Goal: Task Accomplishment & Management: Manage account settings

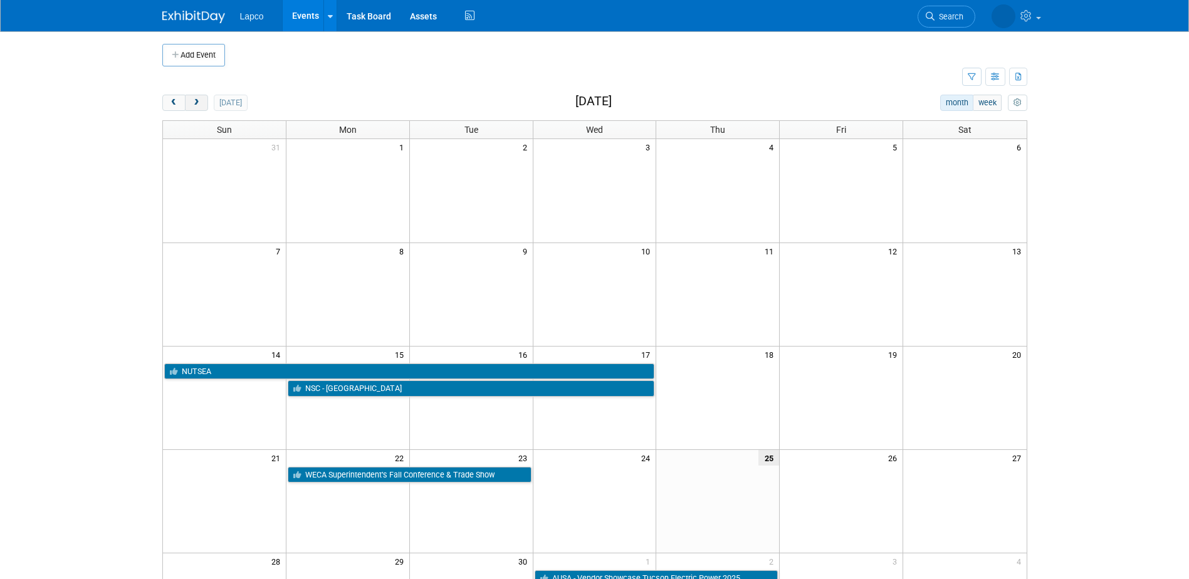
click at [195, 100] on span "next" at bounding box center [196, 103] width 9 height 8
click at [196, 96] on button "next" at bounding box center [196, 103] width 23 height 16
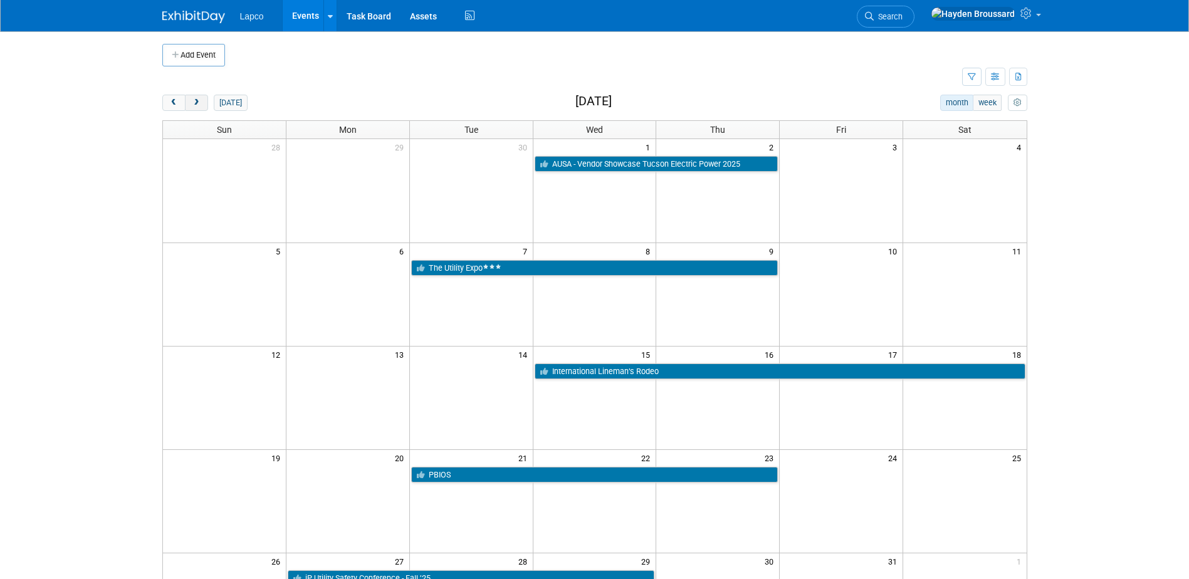
click at [196, 96] on button "next" at bounding box center [196, 103] width 23 height 16
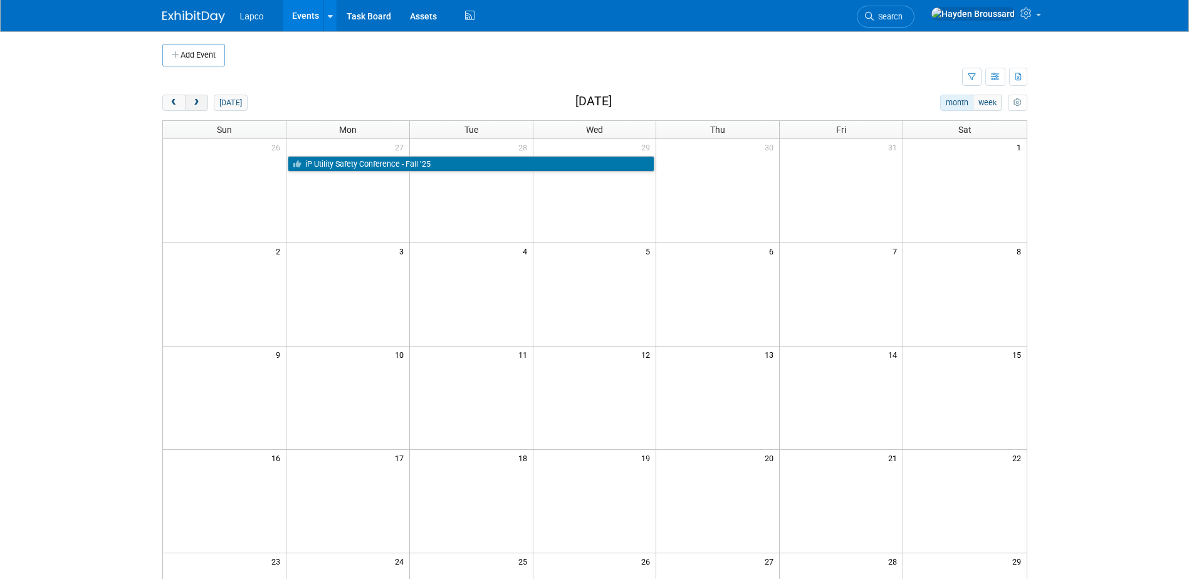
click at [196, 96] on button "next" at bounding box center [196, 103] width 23 height 16
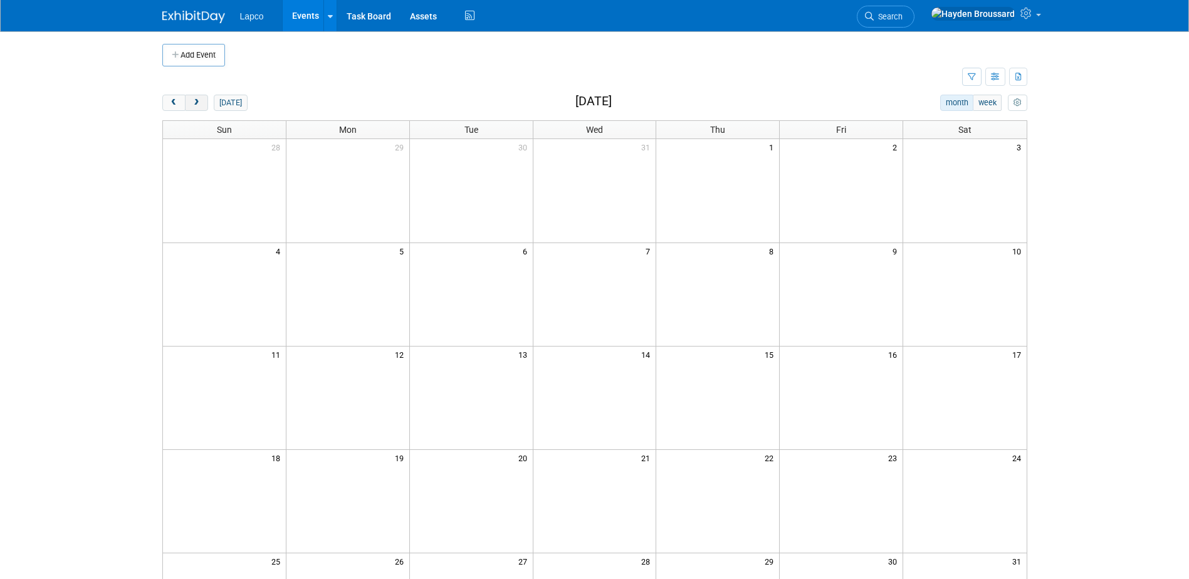
click at [196, 96] on button "next" at bounding box center [196, 103] width 23 height 16
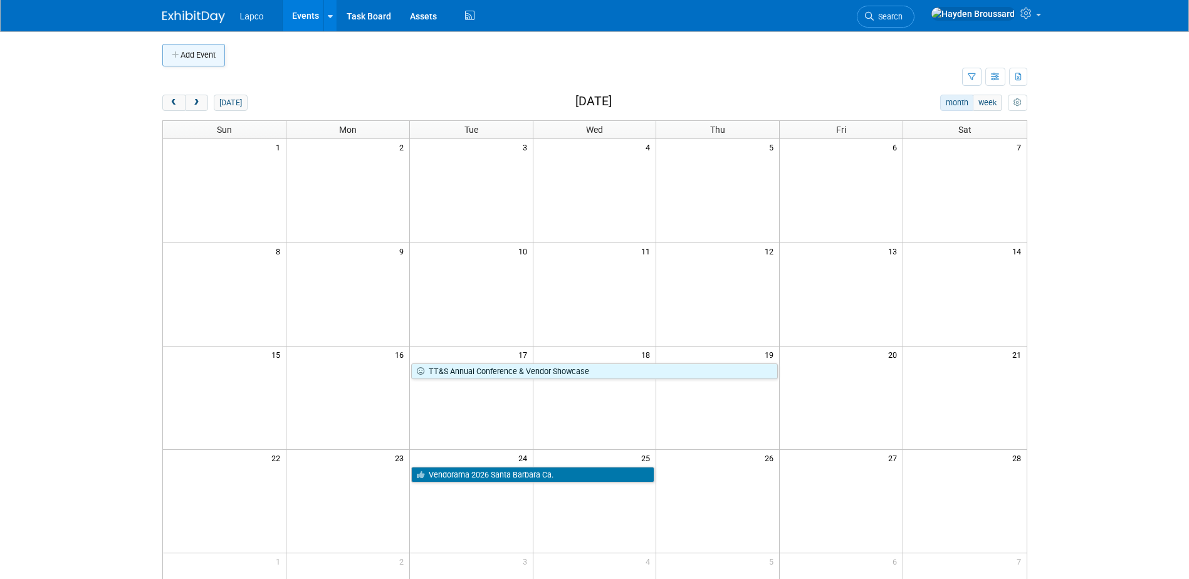
click at [214, 54] on button "Add Event" at bounding box center [193, 55] width 63 height 23
select select "8"
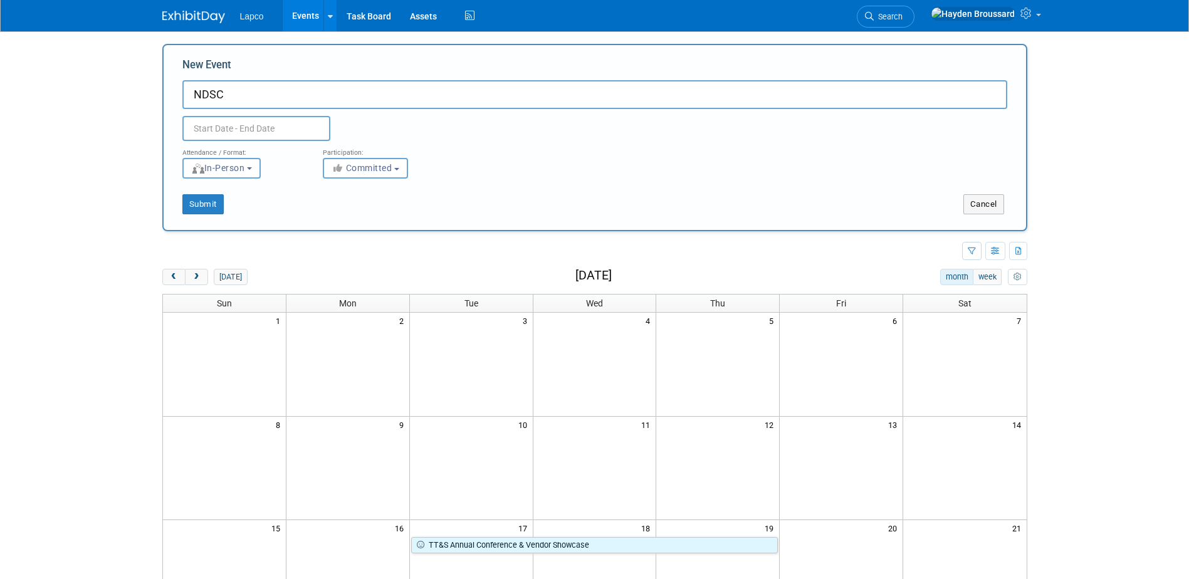
type input "NDSC"
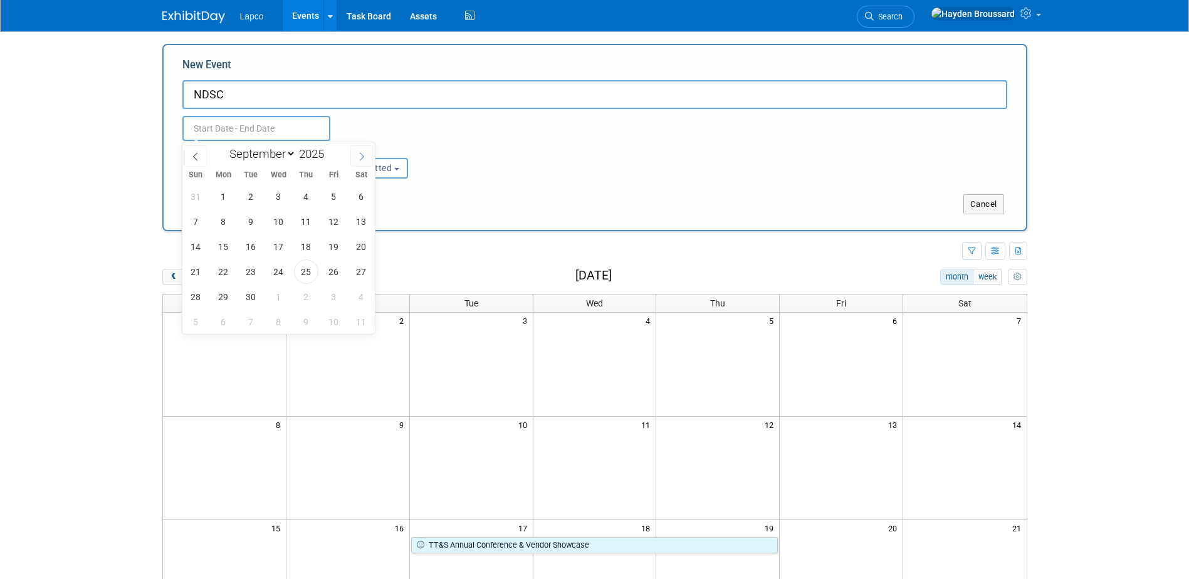
click at [360, 162] on span at bounding box center [361, 155] width 23 height 21
select select "11"
click at [360, 162] on span at bounding box center [361, 155] width 23 height 21
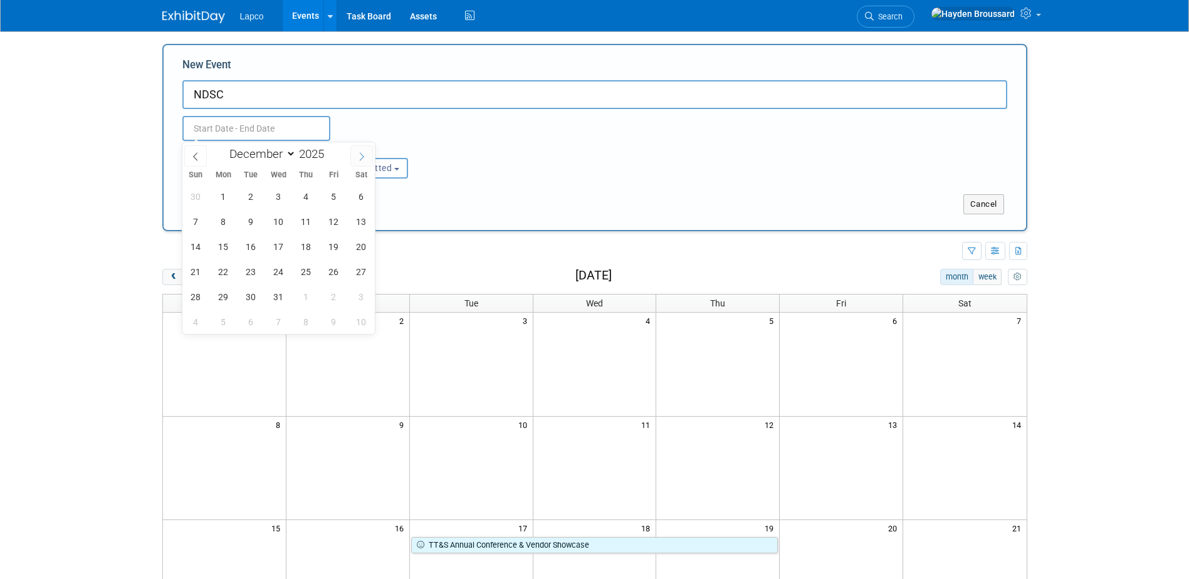
type input "2026"
click at [360, 162] on span at bounding box center [361, 155] width 23 height 21
select select "1"
click at [231, 273] on span "23" at bounding box center [223, 272] width 24 height 24
click at [304, 271] on span "26" at bounding box center [306, 272] width 24 height 24
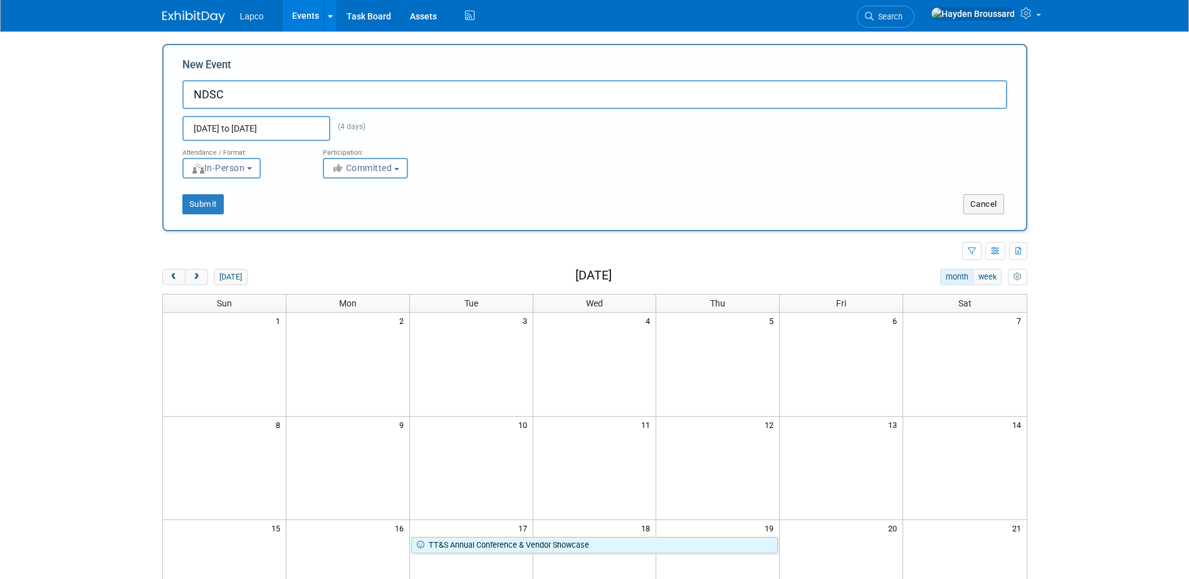
click at [317, 132] on body "Lapco Events Add Event Bulk Upload Events Shareable Event Boards Recently Viewe…" at bounding box center [594, 289] width 1189 height 579
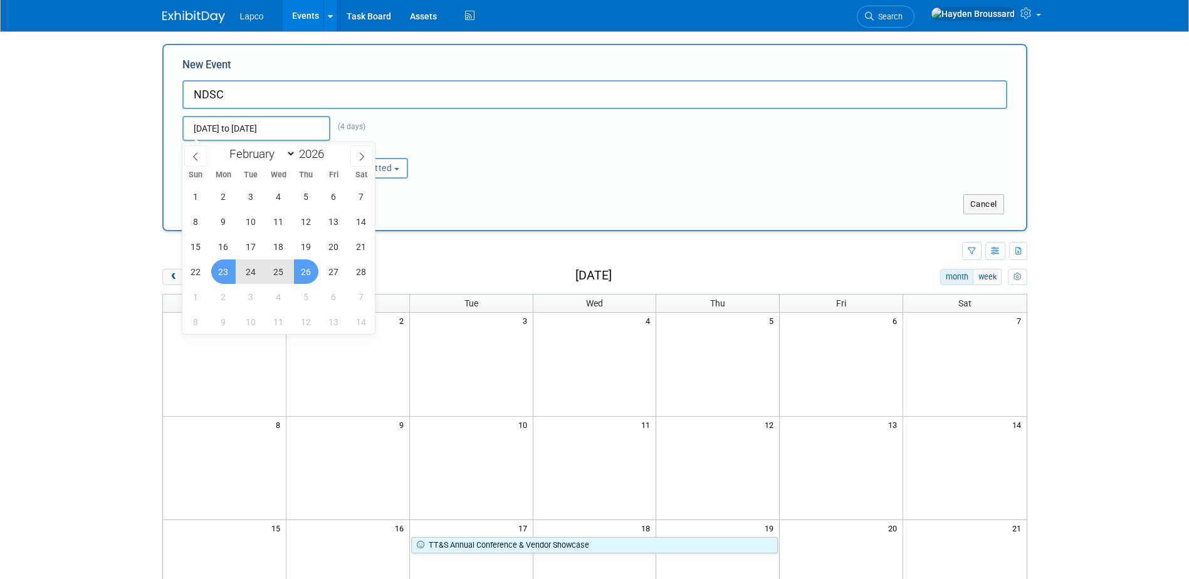
click at [278, 270] on span "25" at bounding box center [278, 272] width 24 height 24
click at [246, 269] on span "24" at bounding box center [251, 272] width 24 height 24
type input "[DATE] to [DATE]"
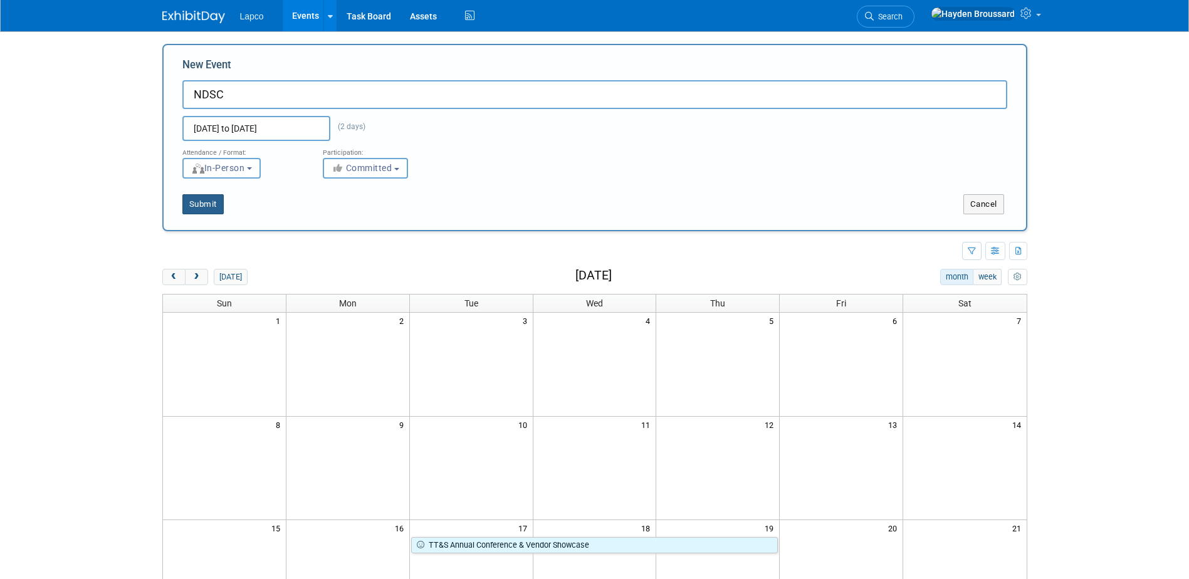
click at [206, 202] on button "Submit" at bounding box center [202, 204] width 41 height 20
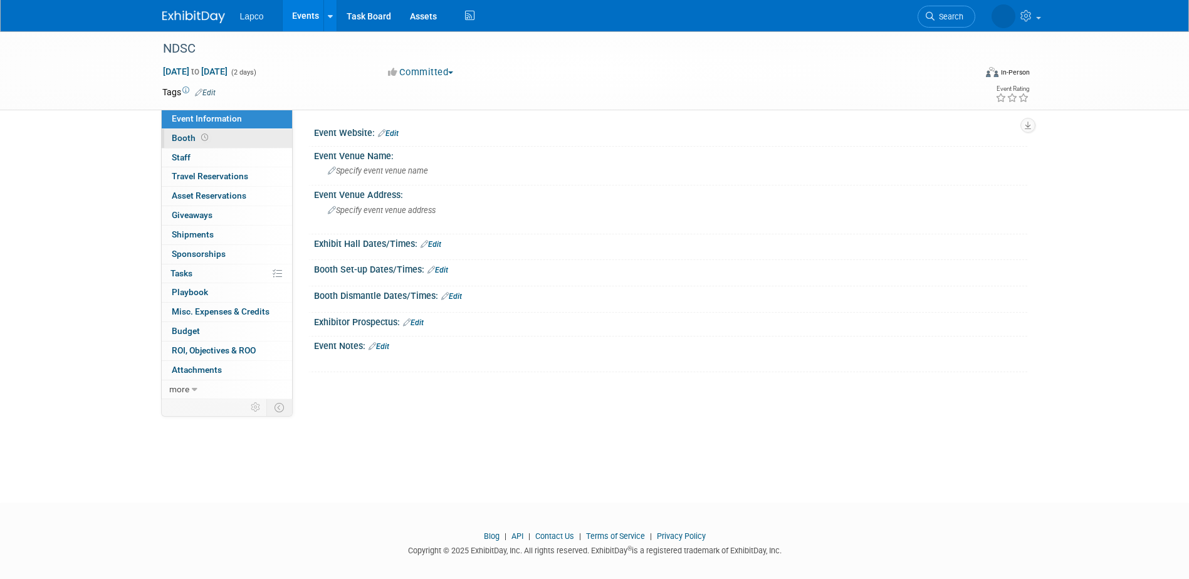
click at [230, 138] on link "Booth" at bounding box center [227, 138] width 130 height 19
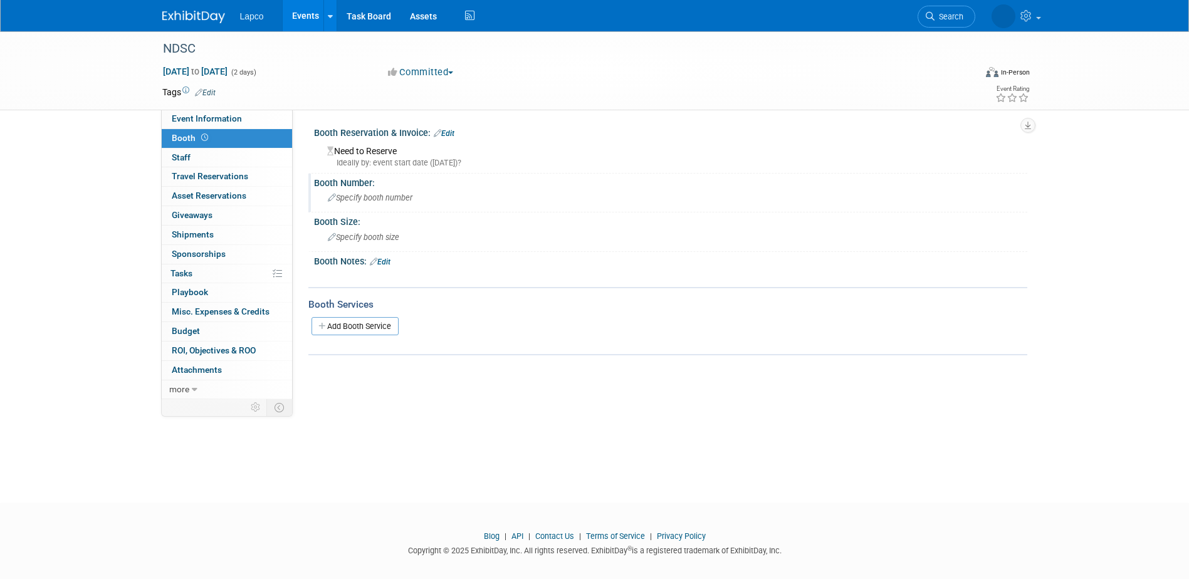
click at [386, 193] on span "Specify booth number" at bounding box center [370, 197] width 85 height 9
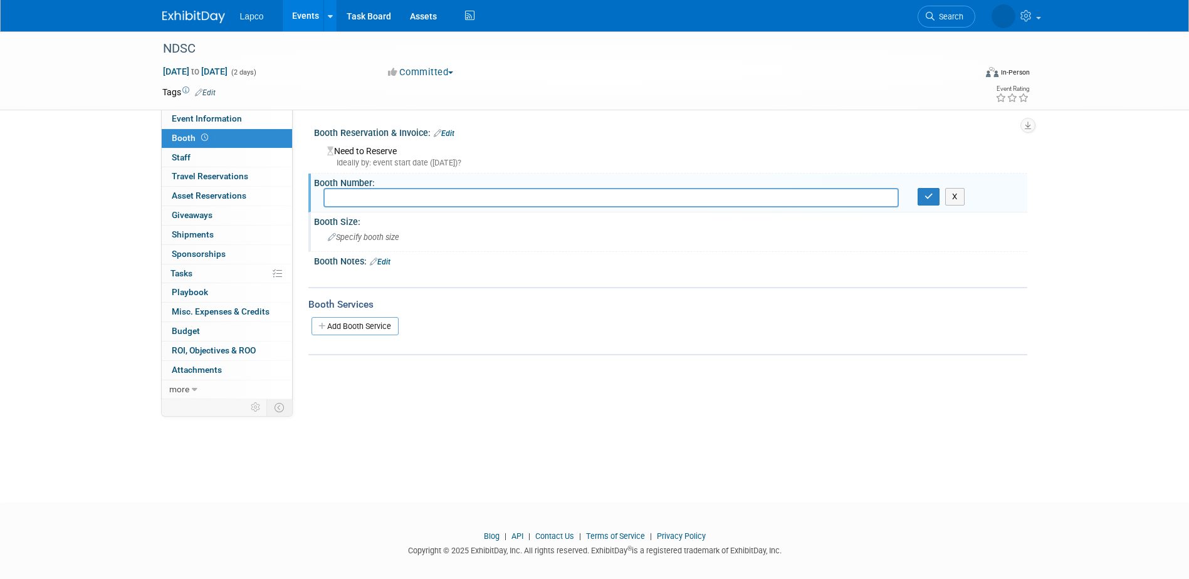
click at [394, 241] on span "Specify booth size" at bounding box center [363, 237] width 71 height 9
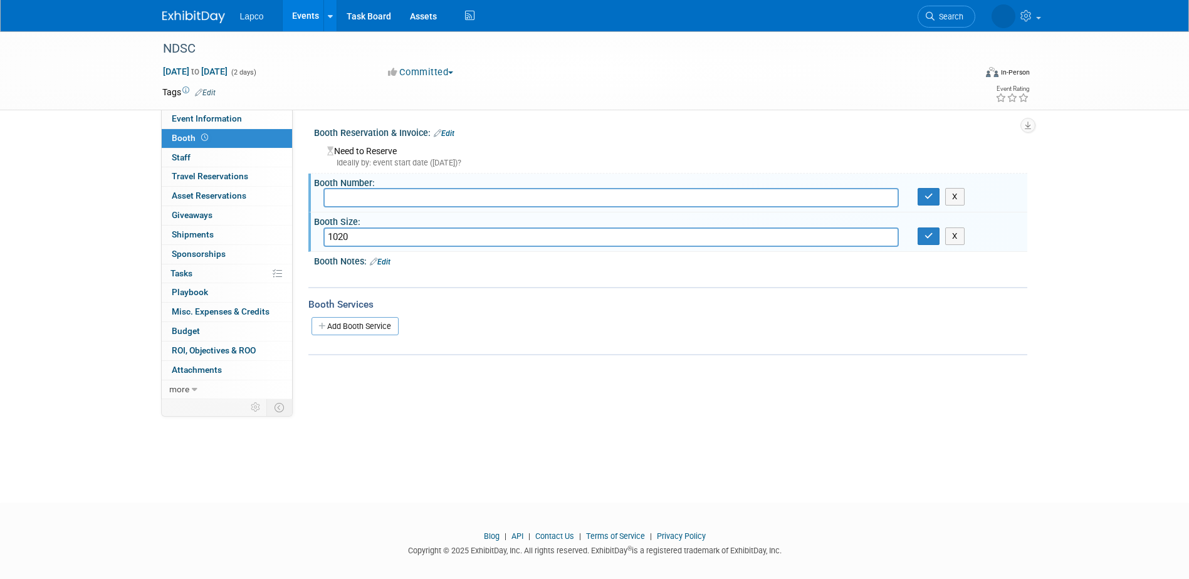
click at [340, 237] on input "1020" at bounding box center [610, 237] width 575 height 19
type input "10X20"
click at [246, 118] on link "Event Information" at bounding box center [227, 119] width 130 height 19
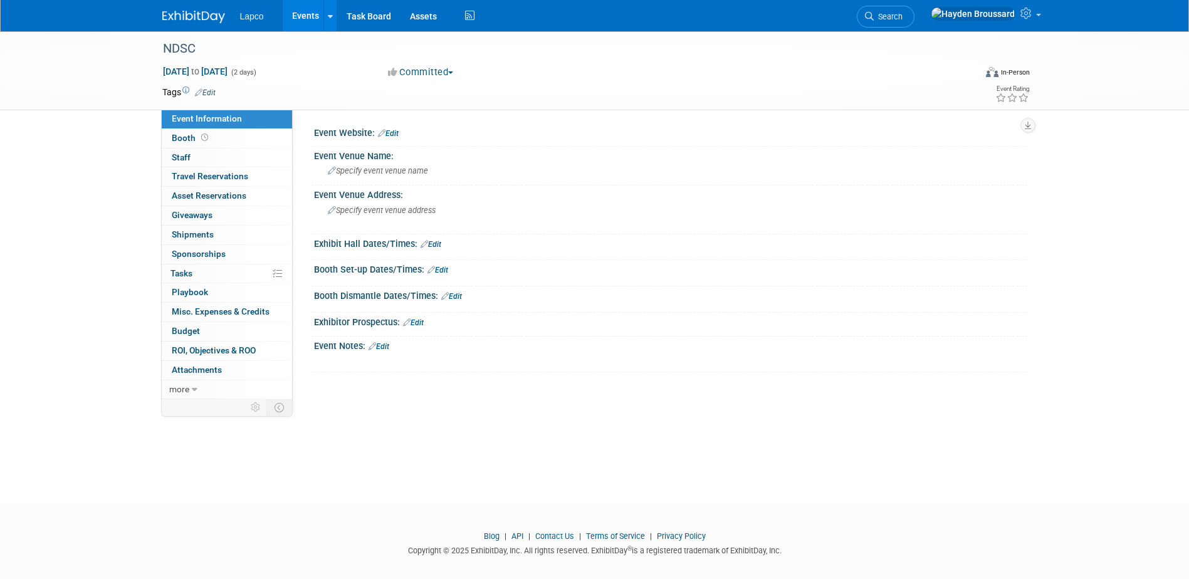
click at [443, 266] on link "Edit" at bounding box center [438, 270] width 21 height 9
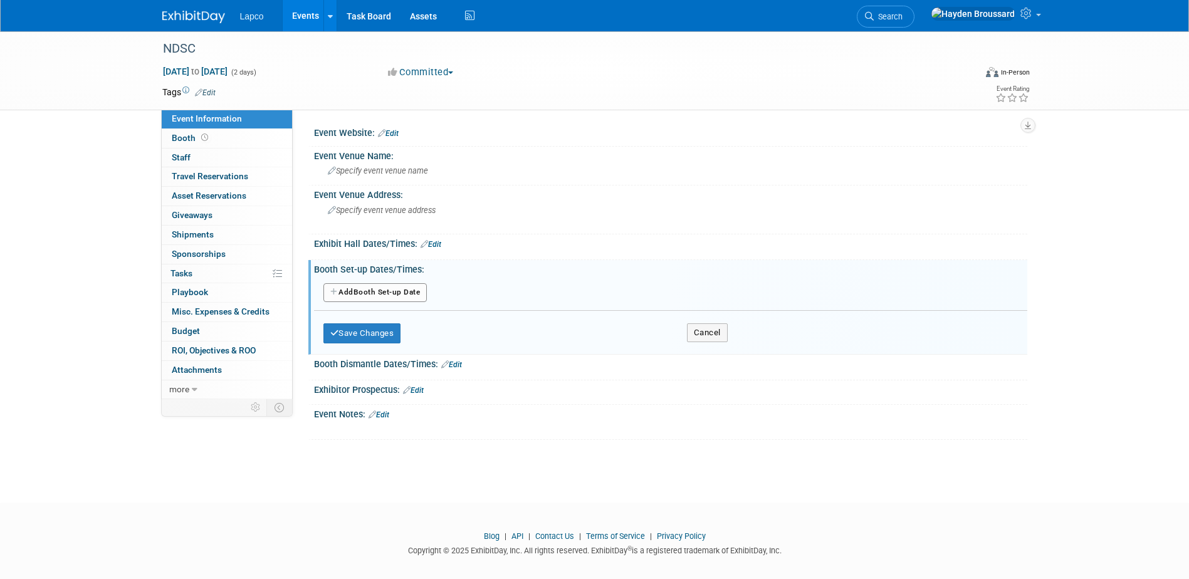
click at [418, 293] on button "Add Another Booth Set-up Date" at bounding box center [375, 292] width 104 height 19
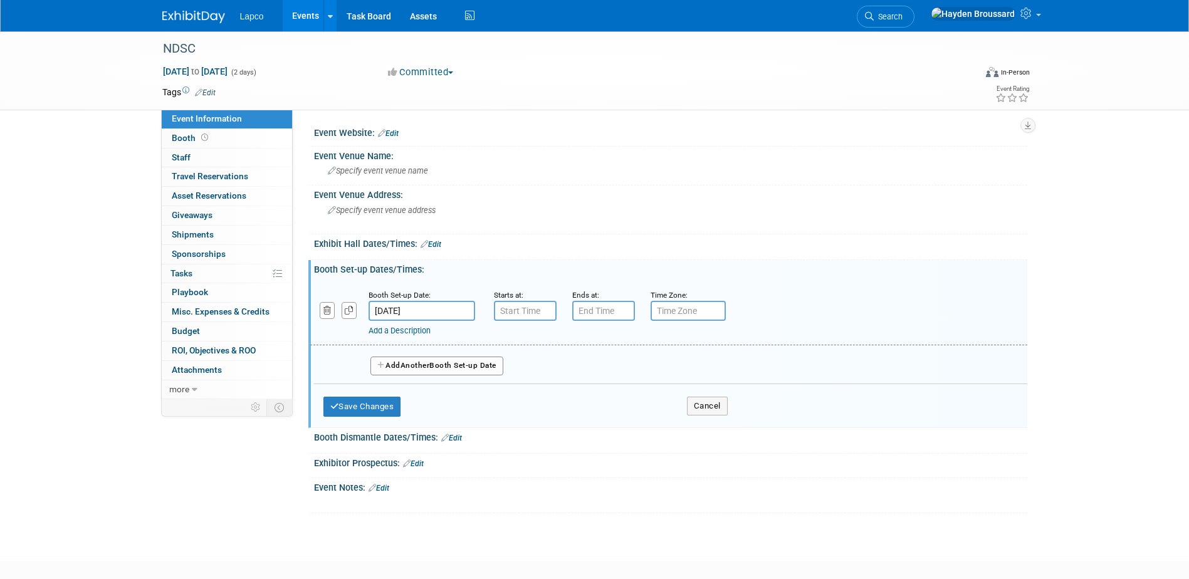
click at [423, 310] on input "Feb 24, 2026" at bounding box center [422, 311] width 107 height 20
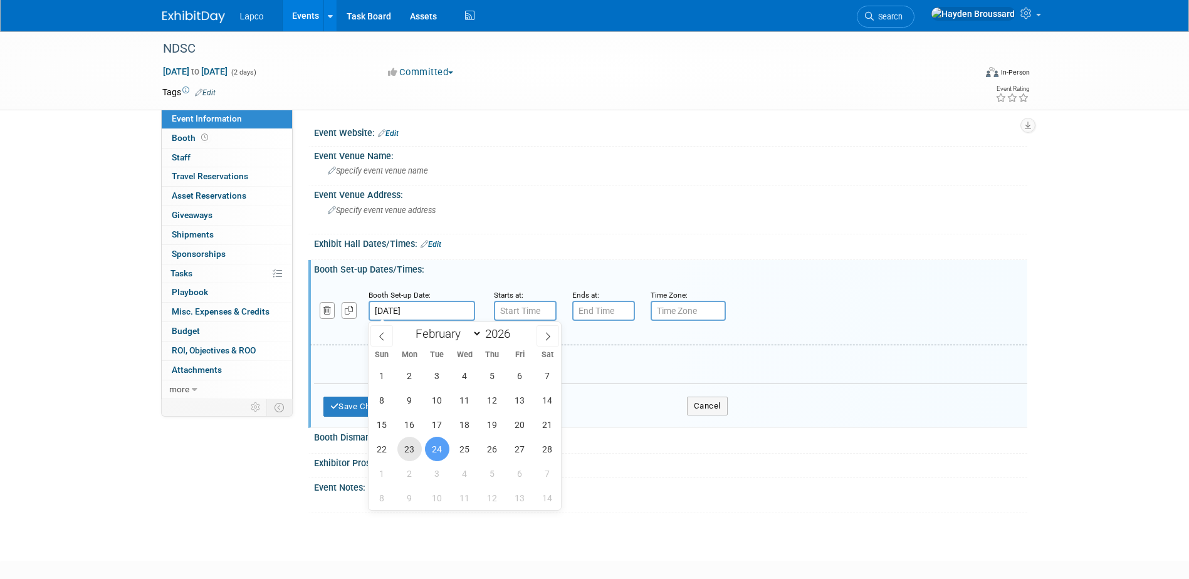
click at [410, 446] on span "23" at bounding box center [409, 449] width 24 height 24
type input "[DATE]"
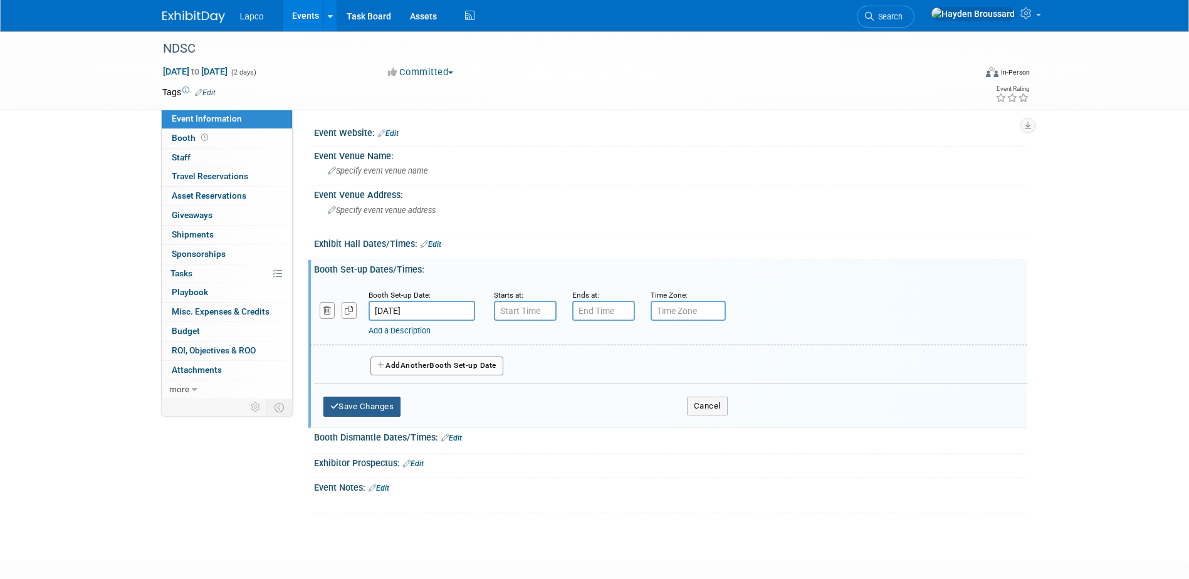
click at [347, 412] on button "Save Changes" at bounding box center [362, 407] width 78 height 20
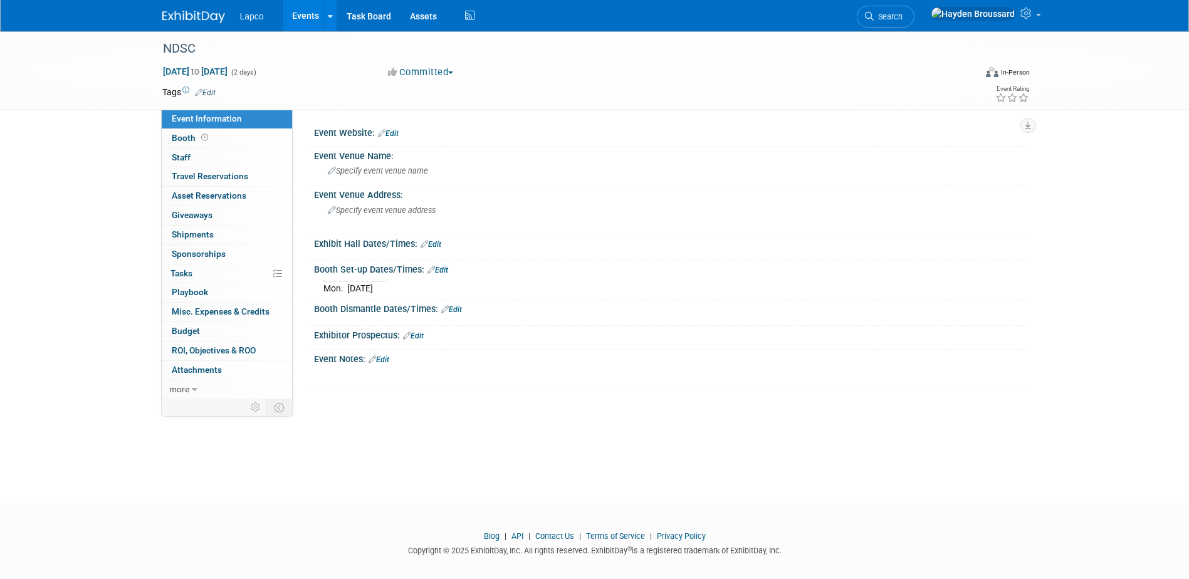
click at [461, 309] on link "Edit" at bounding box center [451, 309] width 21 height 9
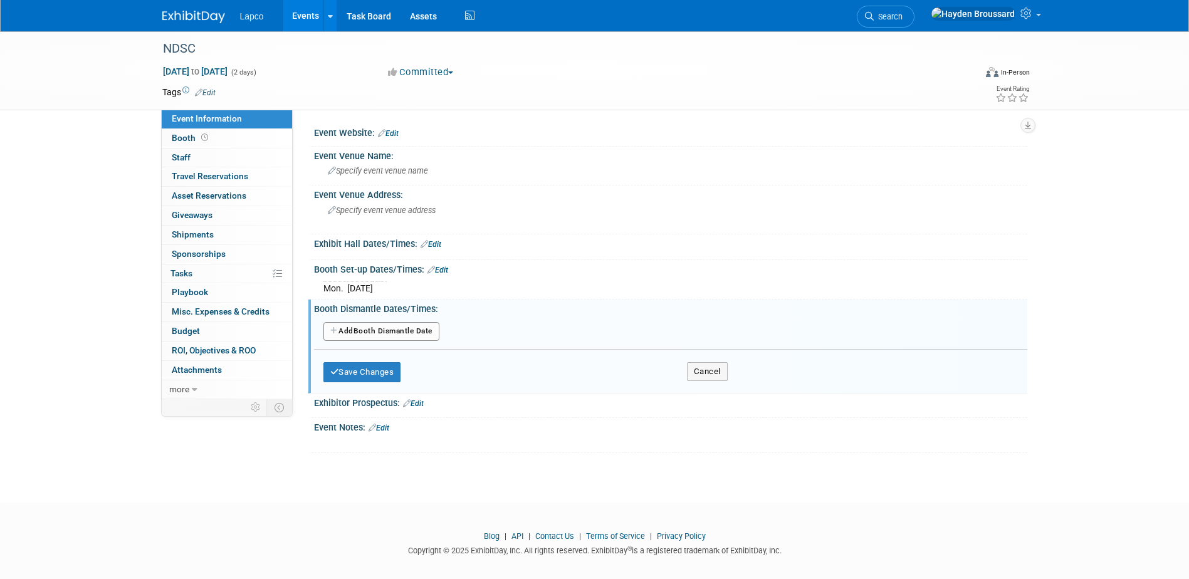
click at [406, 334] on button "Add Another Booth Dismantle Date" at bounding box center [381, 331] width 116 height 19
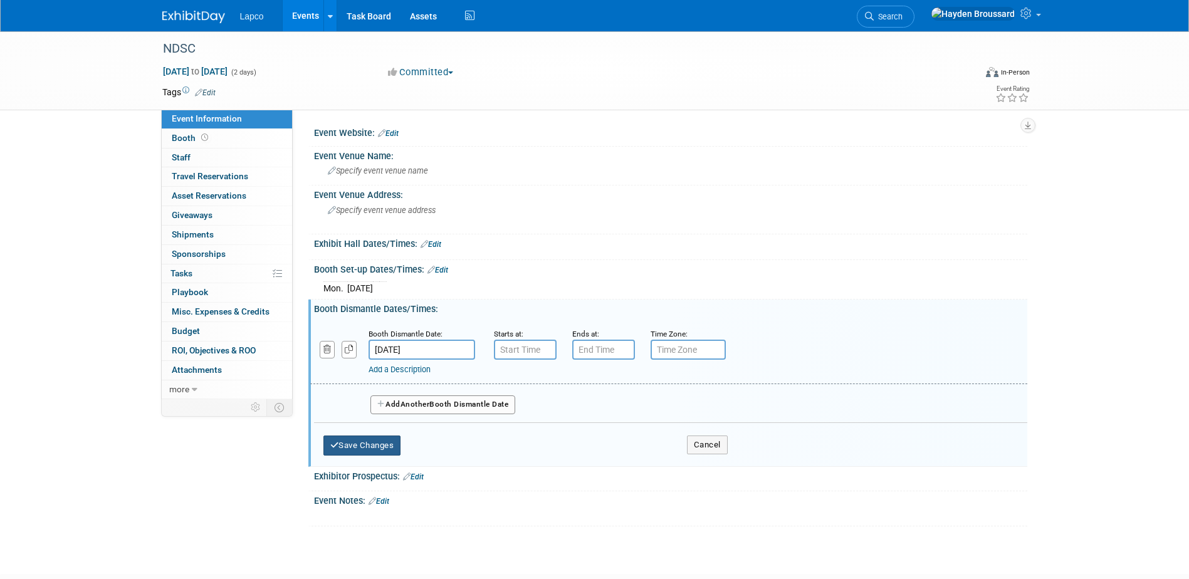
click at [377, 444] on button "Save Changes" at bounding box center [362, 446] width 78 height 20
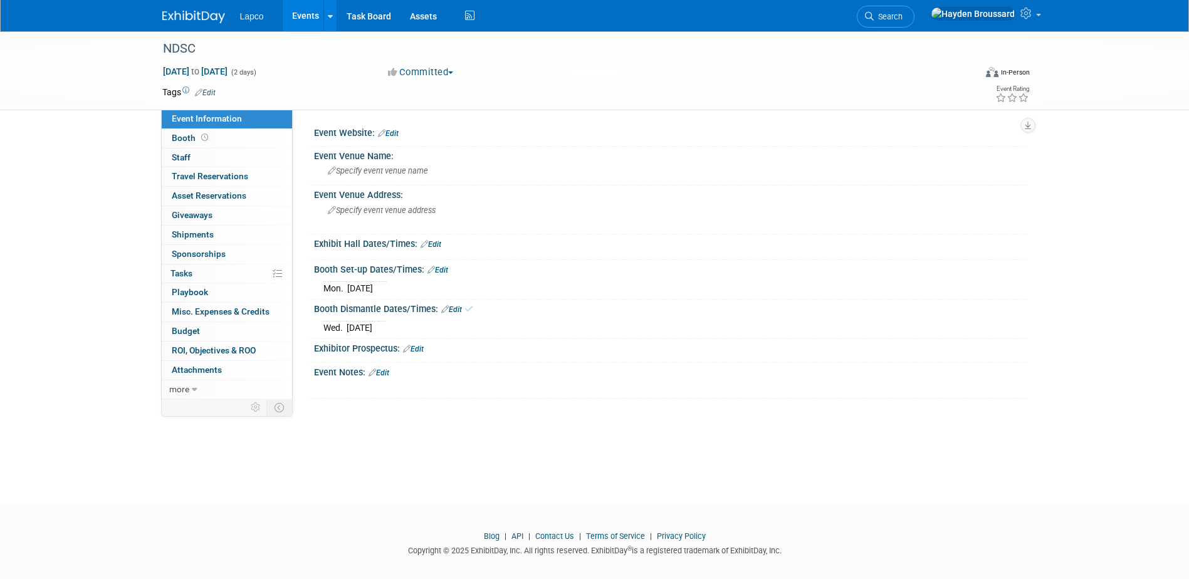
click at [443, 246] on div "Exhibit Hall Dates/Times: Edit" at bounding box center [670, 242] width 713 height 16
click at [440, 245] on link "Edit" at bounding box center [431, 244] width 21 height 9
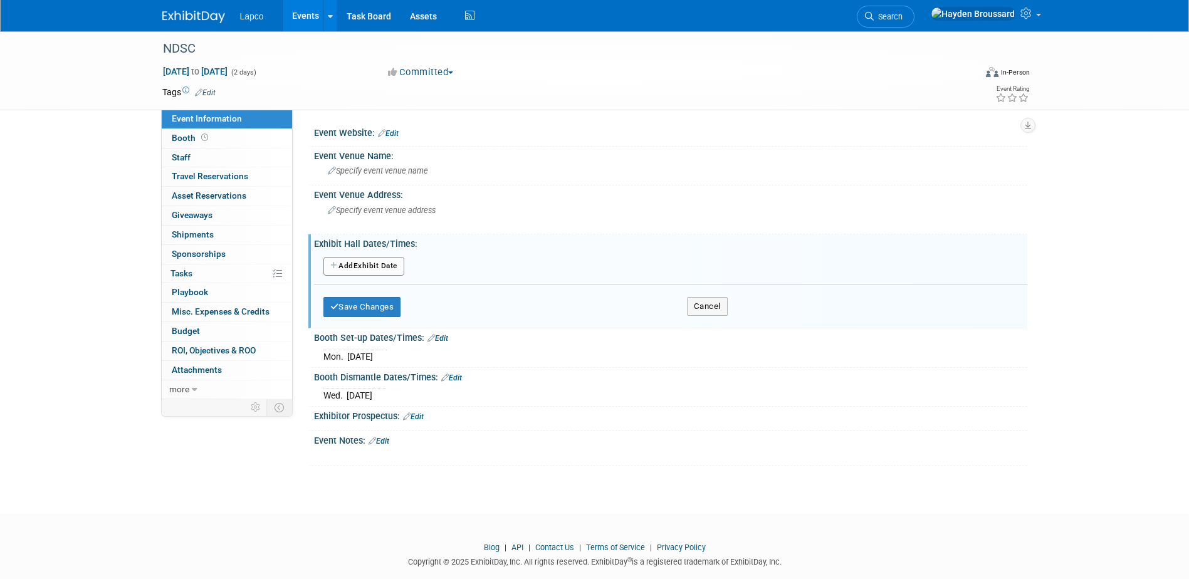
click at [373, 268] on button "Add Another Exhibit Date" at bounding box center [363, 266] width 81 height 19
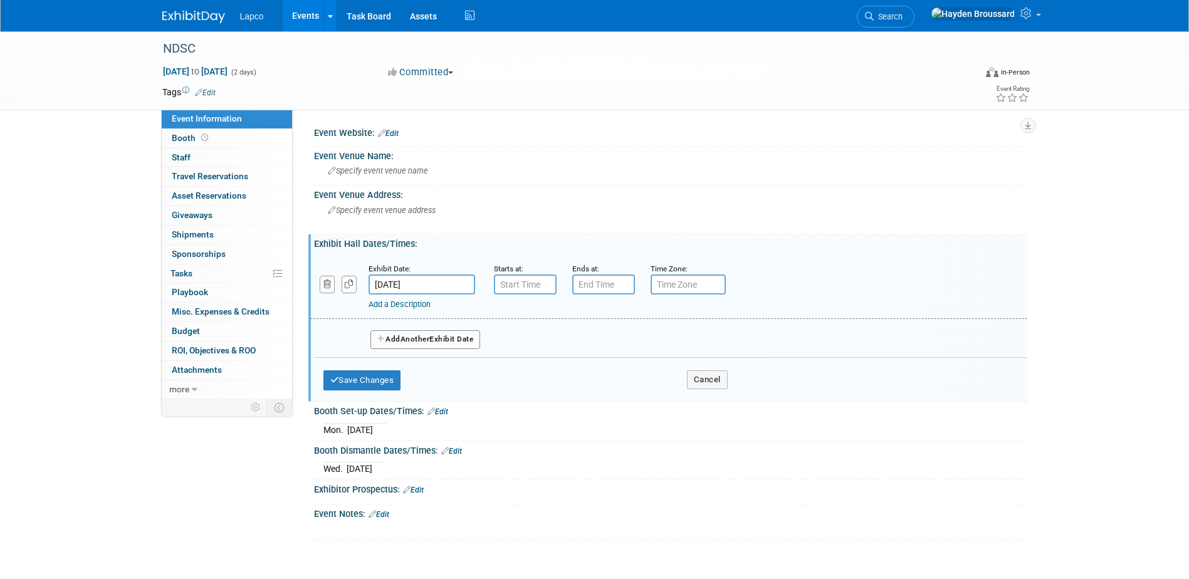
click at [438, 337] on button "Add Another Exhibit Date" at bounding box center [425, 339] width 110 height 19
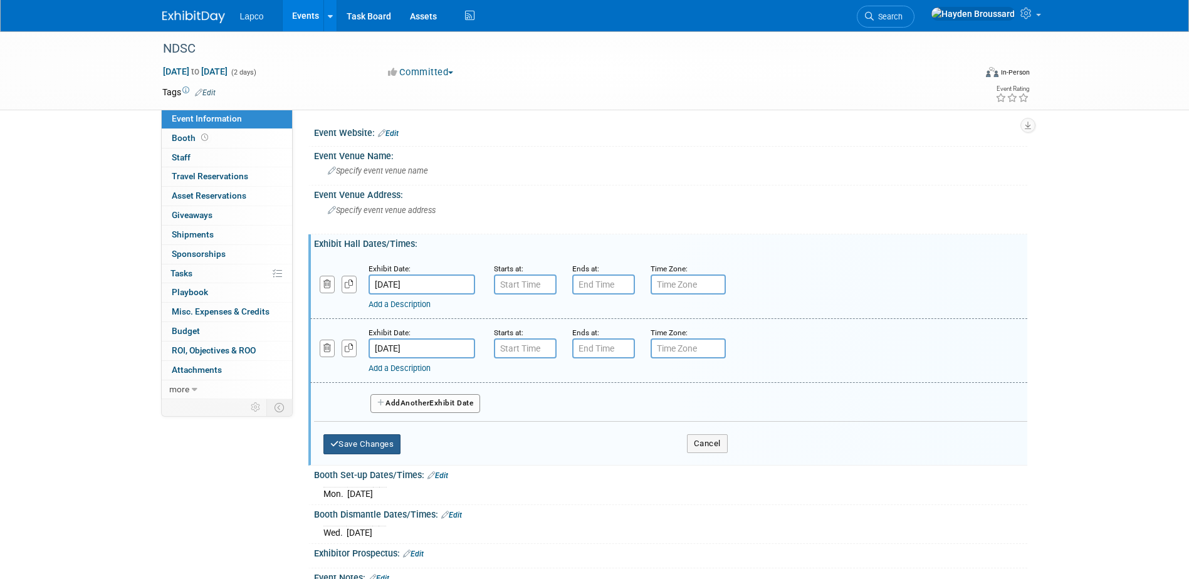
click at [364, 454] on button "Save Changes" at bounding box center [362, 444] width 78 height 20
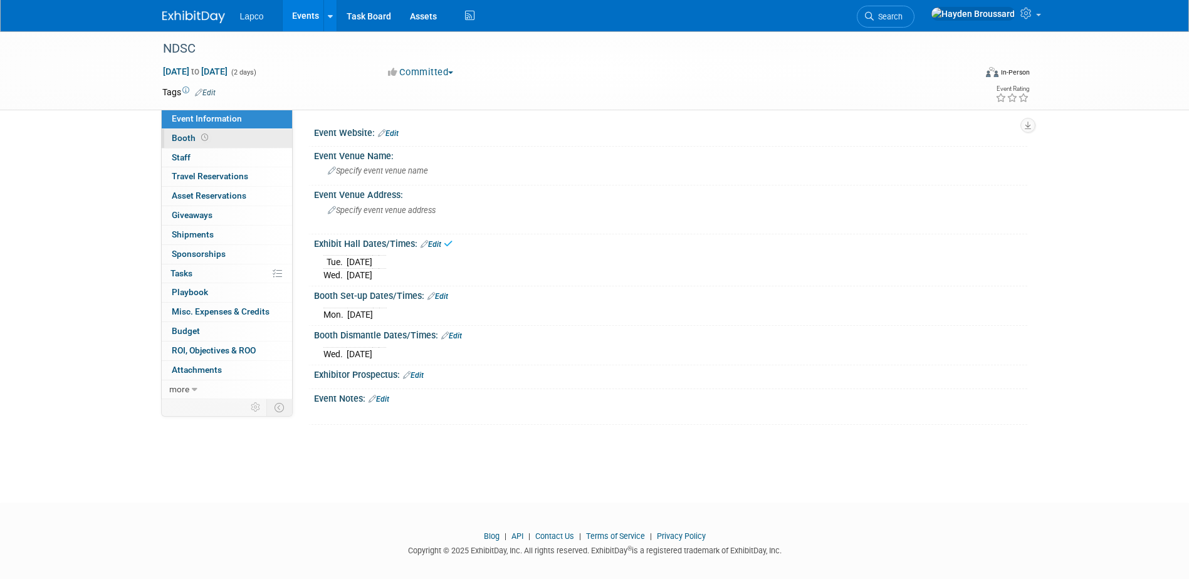
click at [211, 137] on link "Booth" at bounding box center [227, 138] width 130 height 19
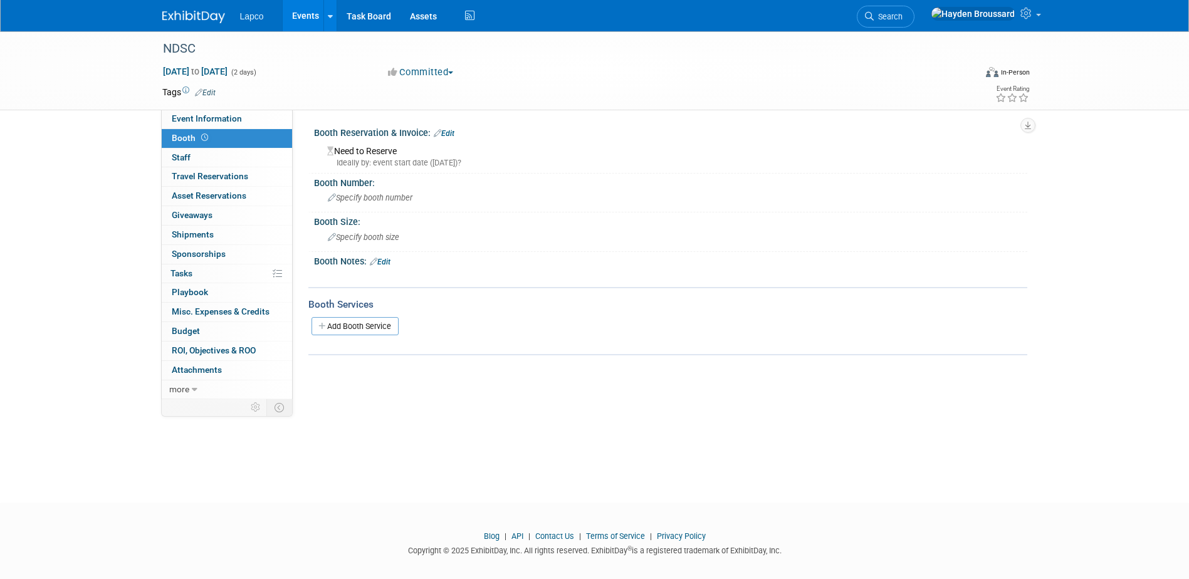
click at [371, 162] on div "Ideally by: event start date (Tue. Feb 24, 2026)?" at bounding box center [672, 162] width 691 height 11
click at [370, 236] on span "Specify booth size" at bounding box center [363, 237] width 71 height 9
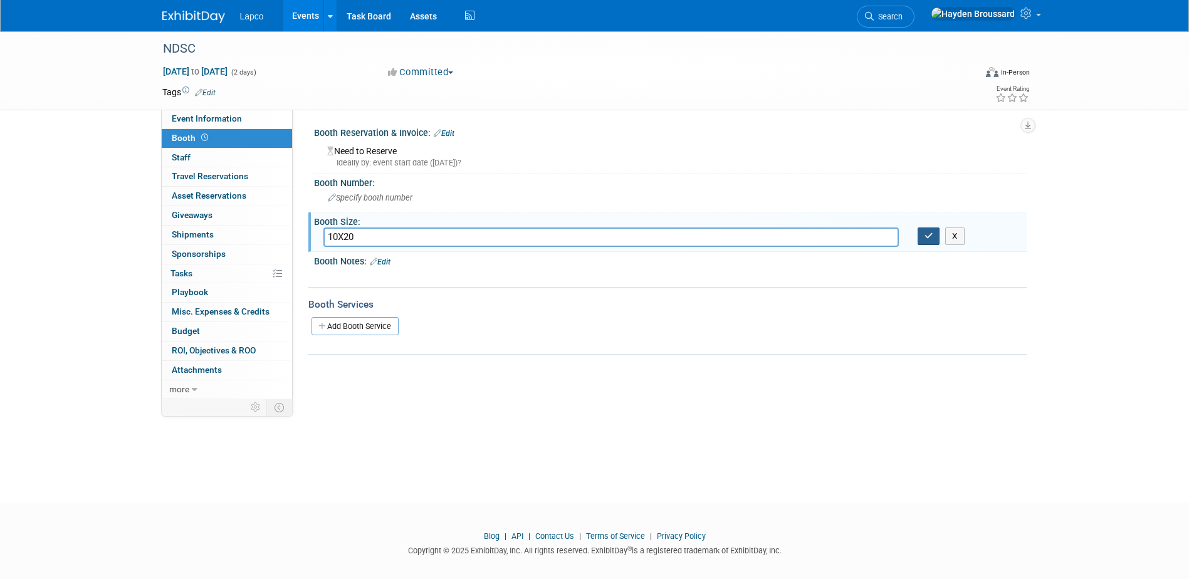
type input "10X20"
click at [935, 238] on button "button" at bounding box center [929, 237] width 23 height 18
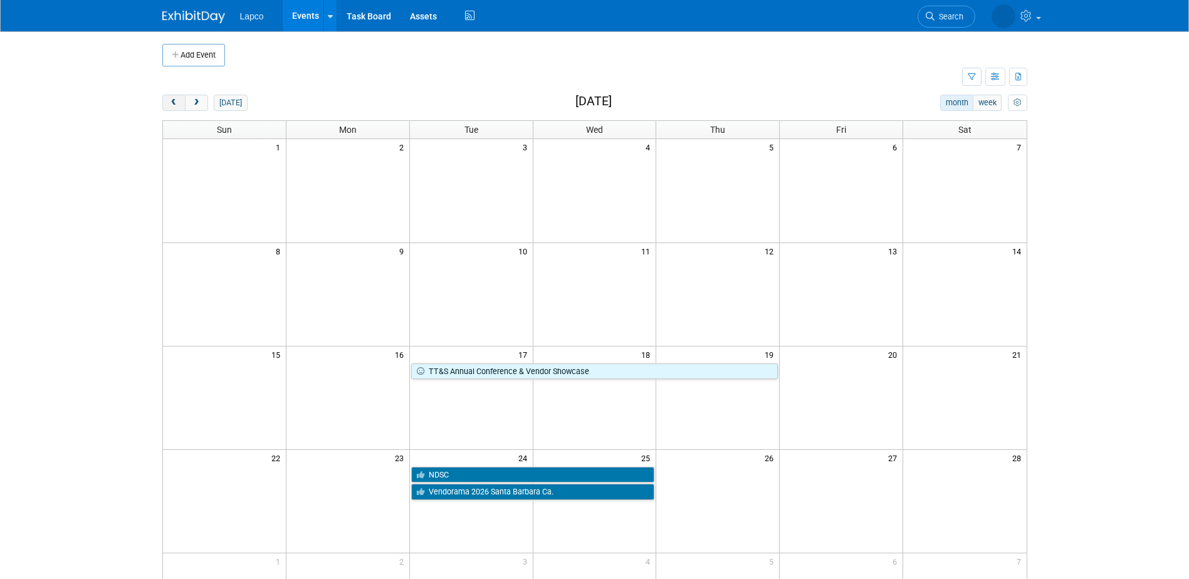
click at [179, 103] on button "prev" at bounding box center [173, 103] width 23 height 16
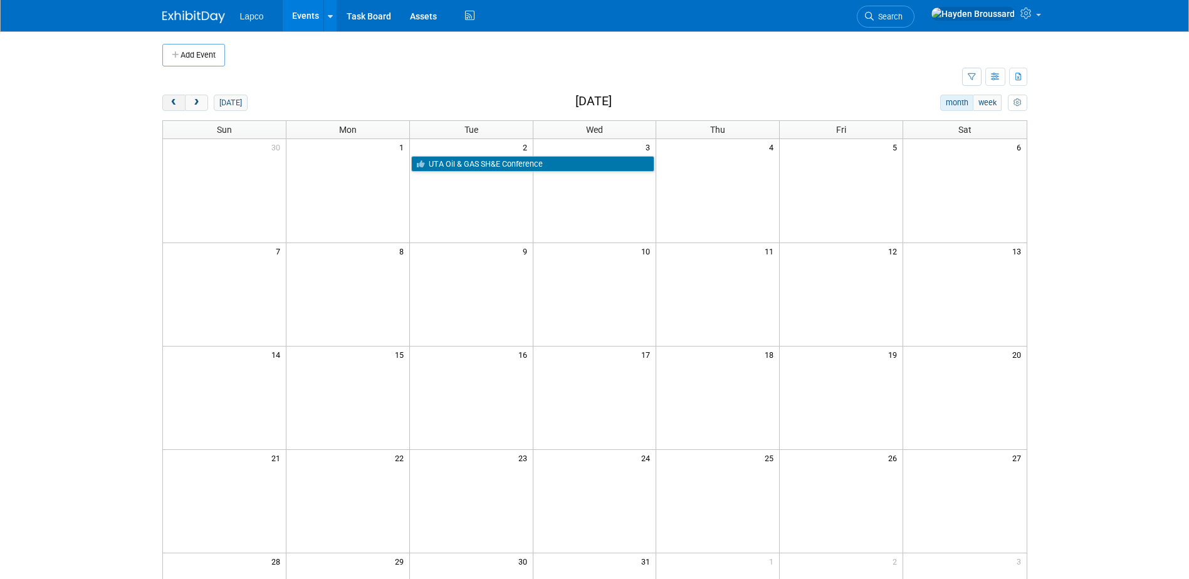
click at [179, 103] on button "prev" at bounding box center [173, 103] width 23 height 16
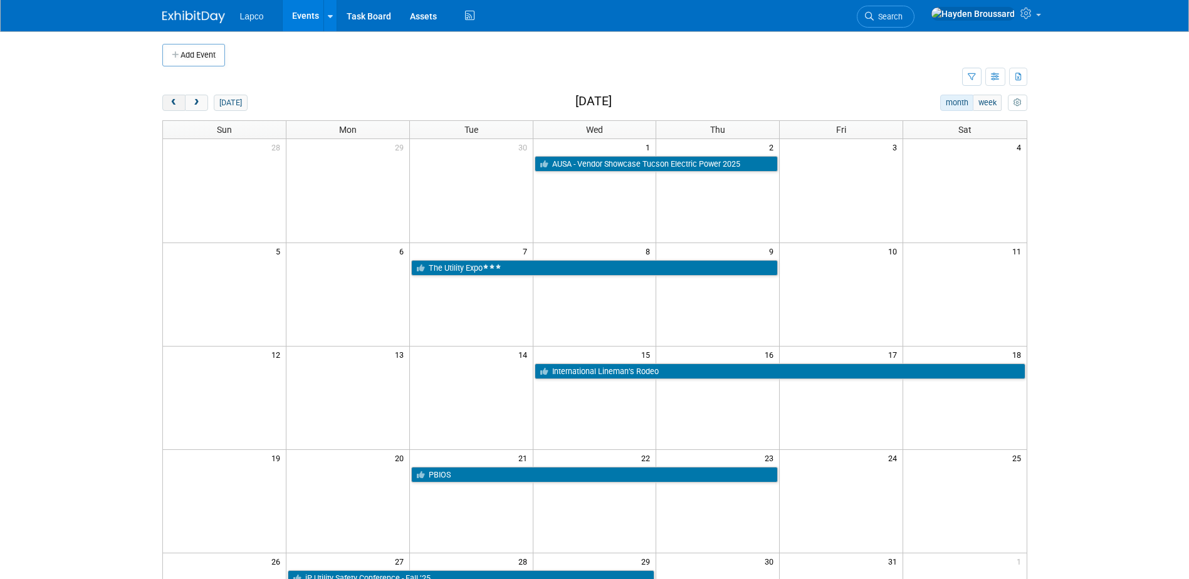
click at [179, 103] on button "prev" at bounding box center [173, 103] width 23 height 16
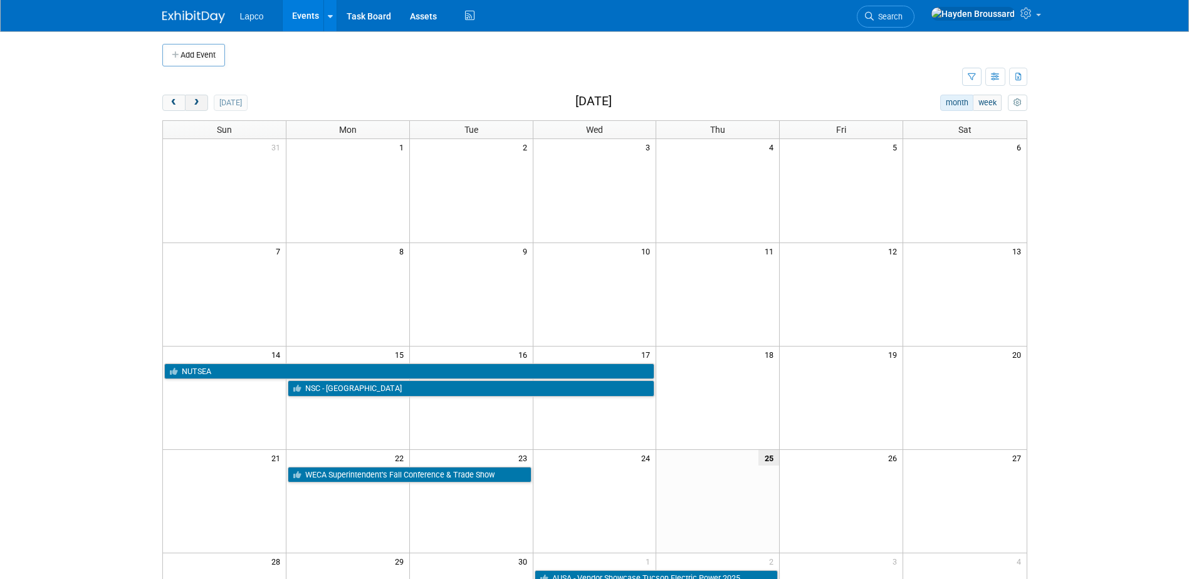
click at [196, 103] on span "next" at bounding box center [196, 103] width 9 height 8
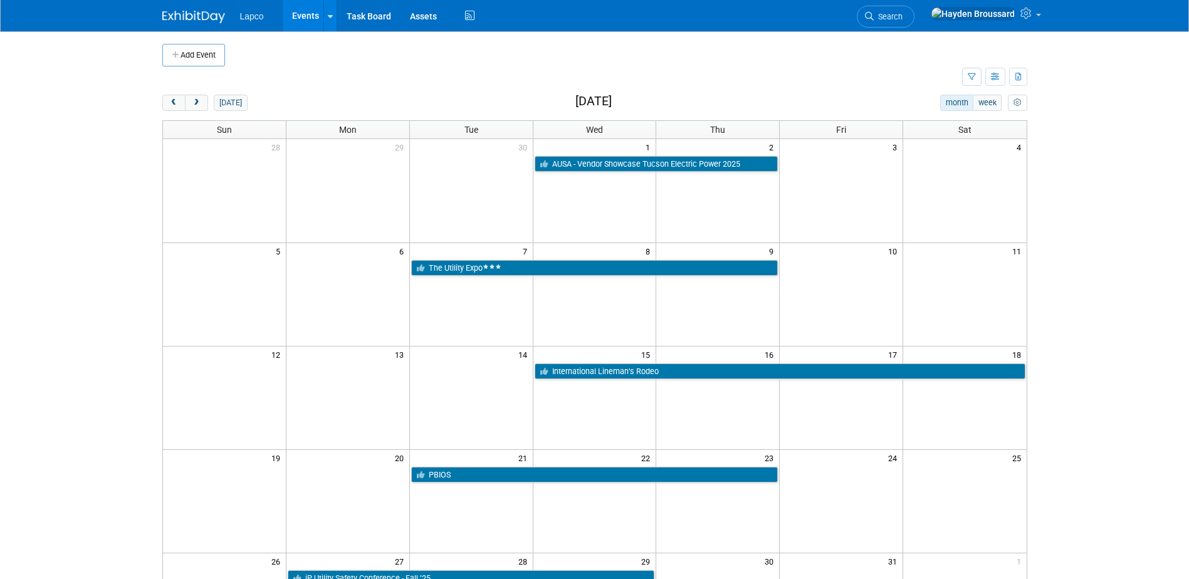
drag, startPoint x: 791, startPoint y: 270, endPoint x: 801, endPoint y: 270, distance: 10.0
click at [801, 270] on td at bounding box center [841, 268] width 123 height 18
